Goal: Find specific page/section: Find specific page/section

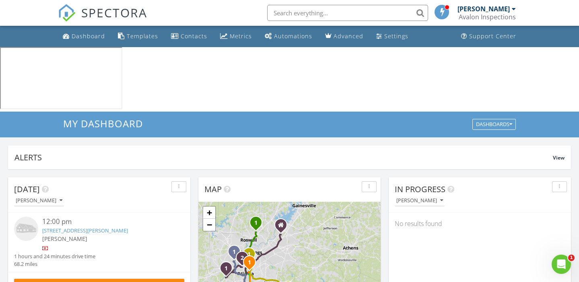
scroll to position [732, 579]
click at [83, 226] on link "262 Gray Hwy, Gordon, GA 31031" at bounding box center [85, 229] width 86 height 7
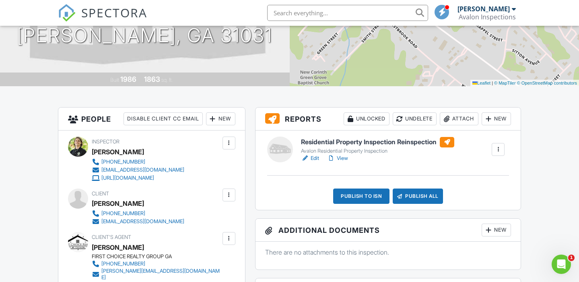
scroll to position [128, 0]
click at [313, 156] on link "Edit" at bounding box center [310, 158] width 18 height 8
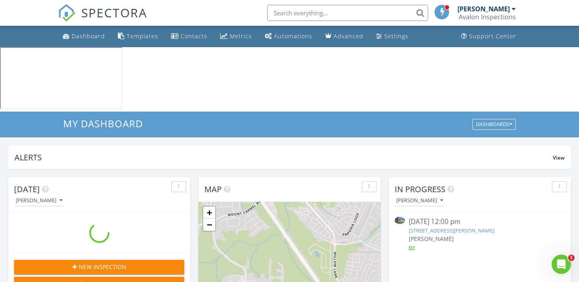
scroll to position [732, 579]
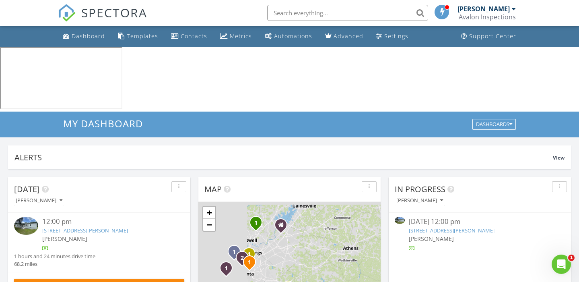
click at [367, 12] on input "text" at bounding box center [347, 13] width 161 height 16
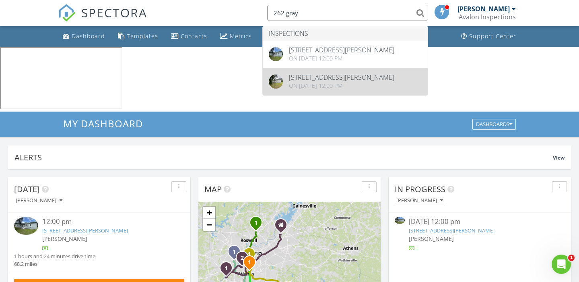
type input "262 gray"
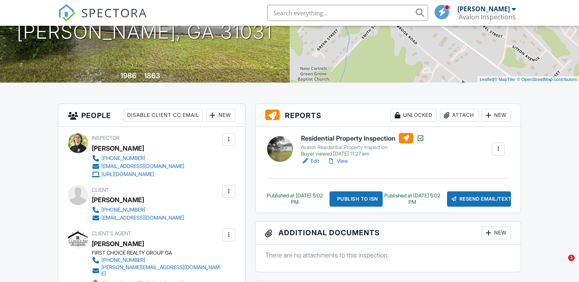
click at [346, 160] on link "View" at bounding box center [337, 161] width 21 height 8
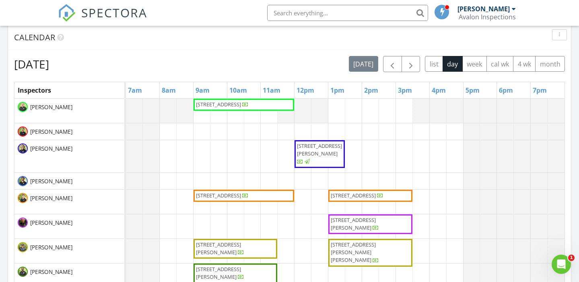
click at [348, 15] on input "text" at bounding box center [347, 13] width 161 height 16
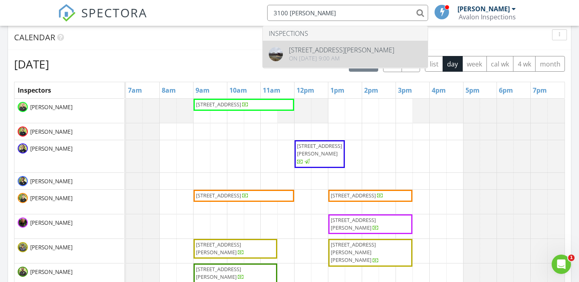
type input "3100 joe"
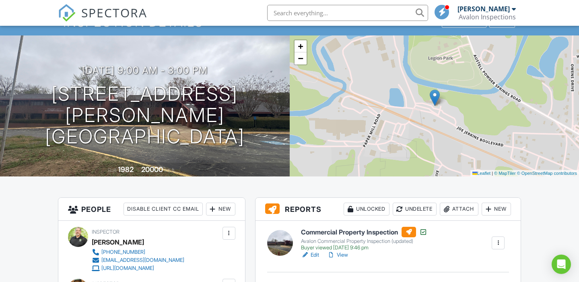
click at [347, 254] on link "View" at bounding box center [337, 255] width 21 height 8
